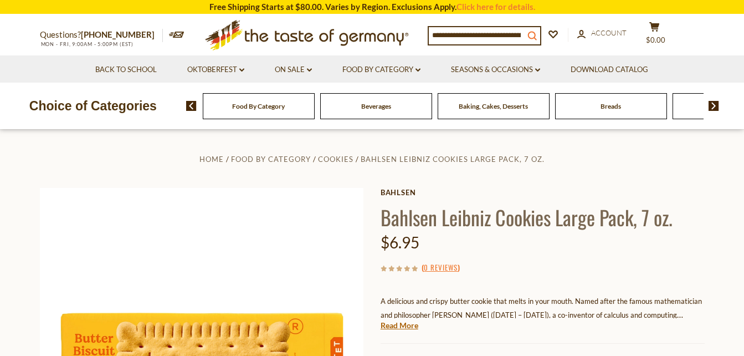
click at [537, 32] on icon "search_icon" at bounding box center [532, 35] width 9 height 9
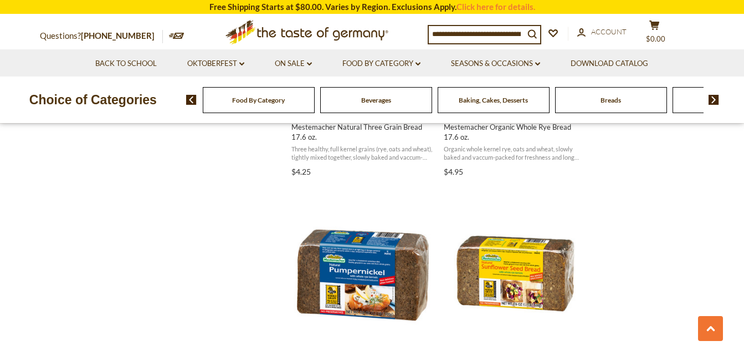
scroll to position [1496, 0]
